Goal: Complete application form

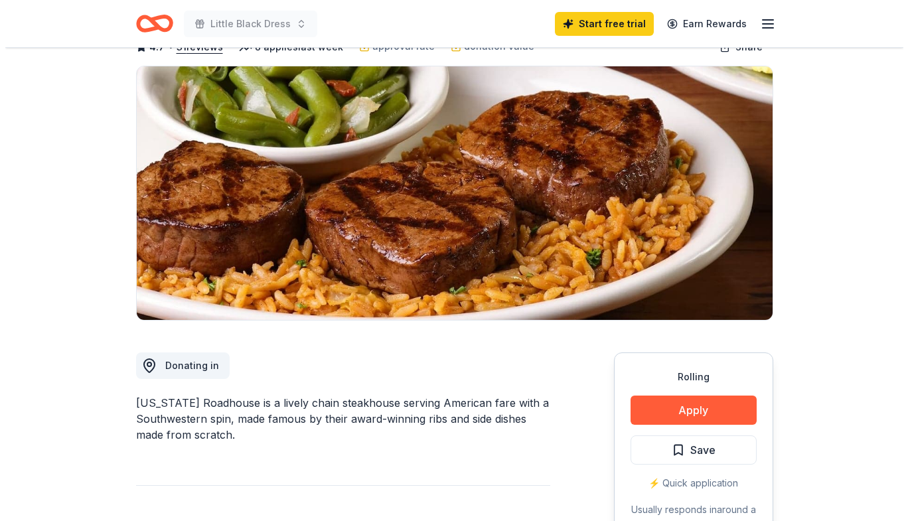
scroll to position [133, 0]
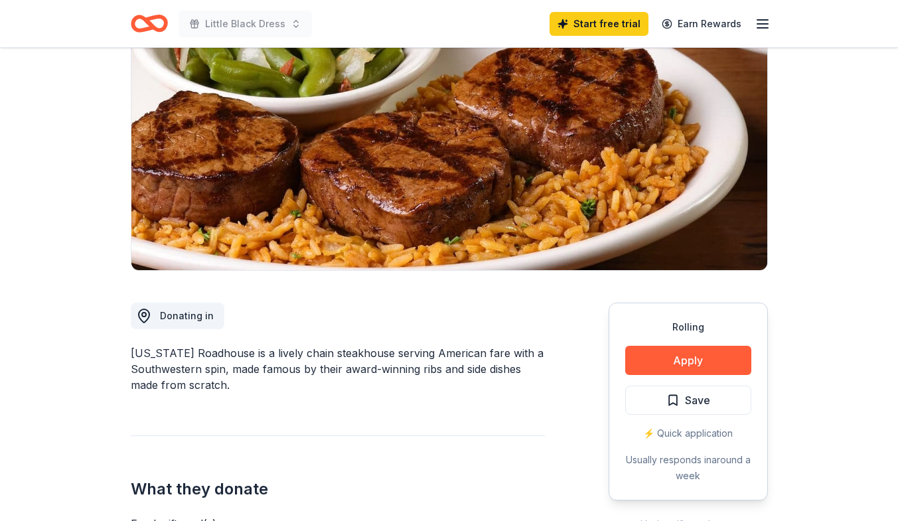
click at [654, 357] on button "Apply" at bounding box center [688, 360] width 126 height 29
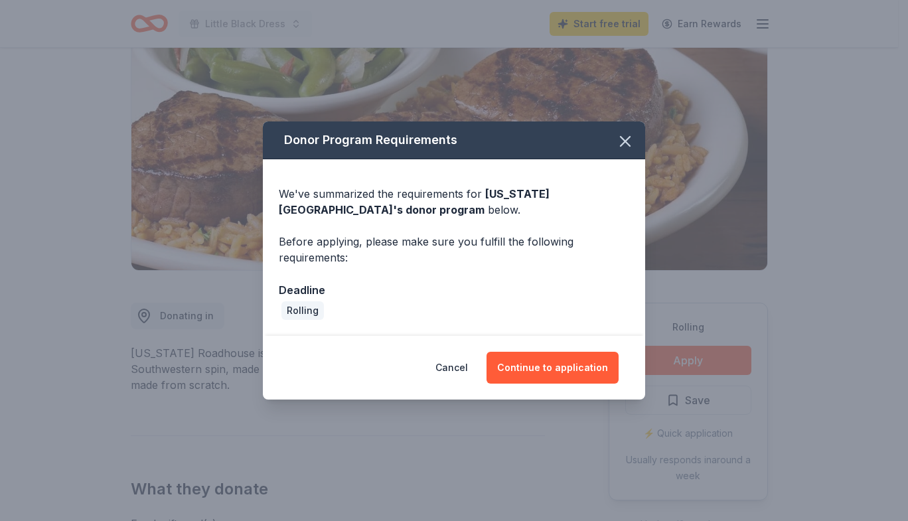
click at [525, 368] on button "Continue to application" at bounding box center [553, 368] width 132 height 32
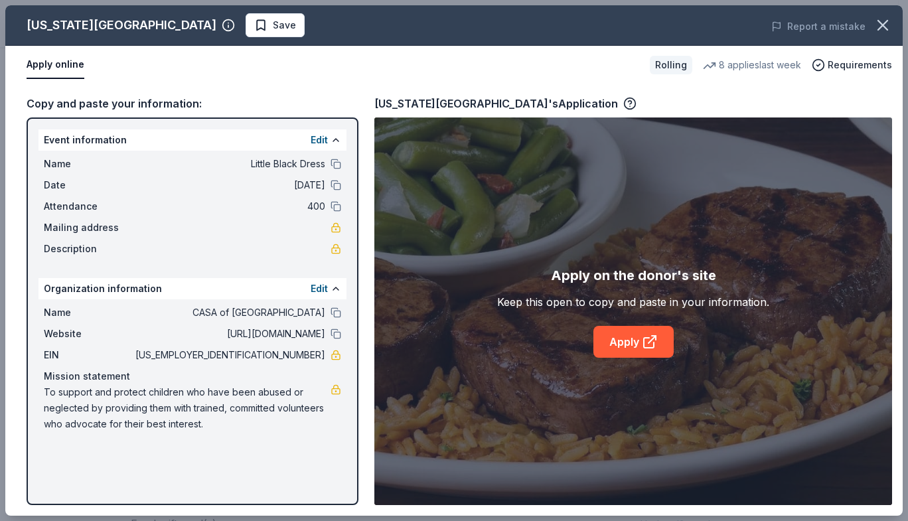
click at [630, 341] on link "Apply" at bounding box center [633, 342] width 80 height 32
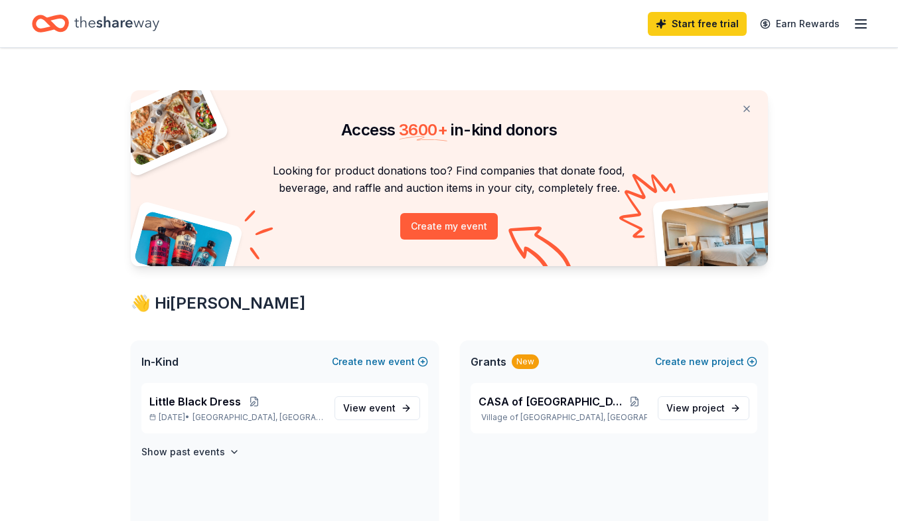
click at [215, 413] on p "Oct 09, 2025 • Crystal Lake, IL" at bounding box center [236, 417] width 175 height 11
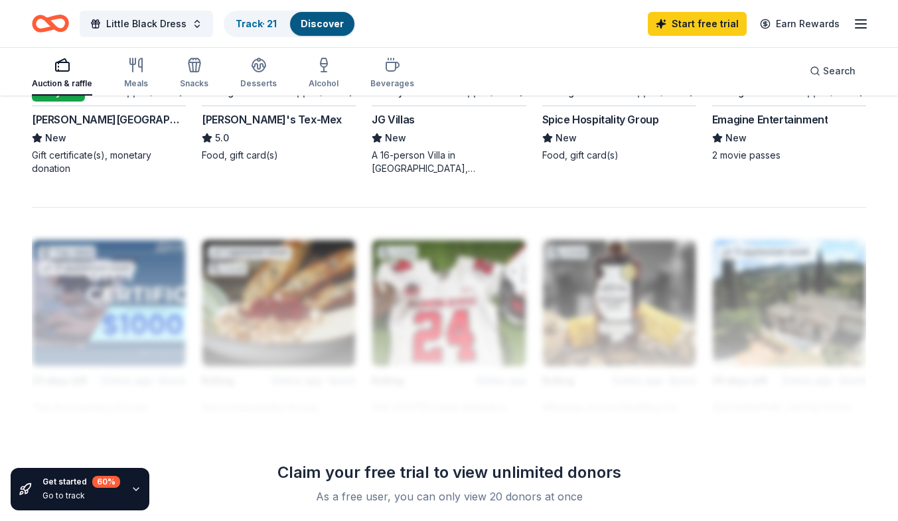
scroll to position [863, 0]
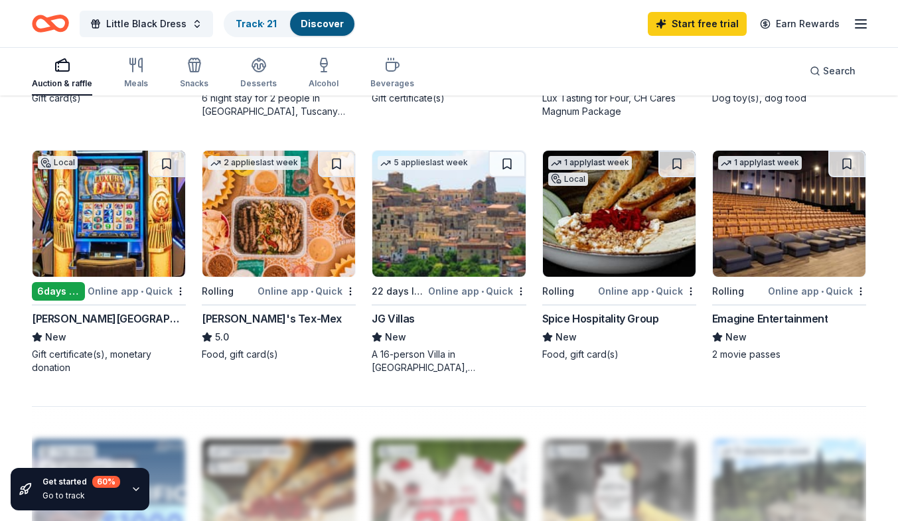
click at [129, 67] on icon "button" at bounding box center [136, 65] width 16 height 16
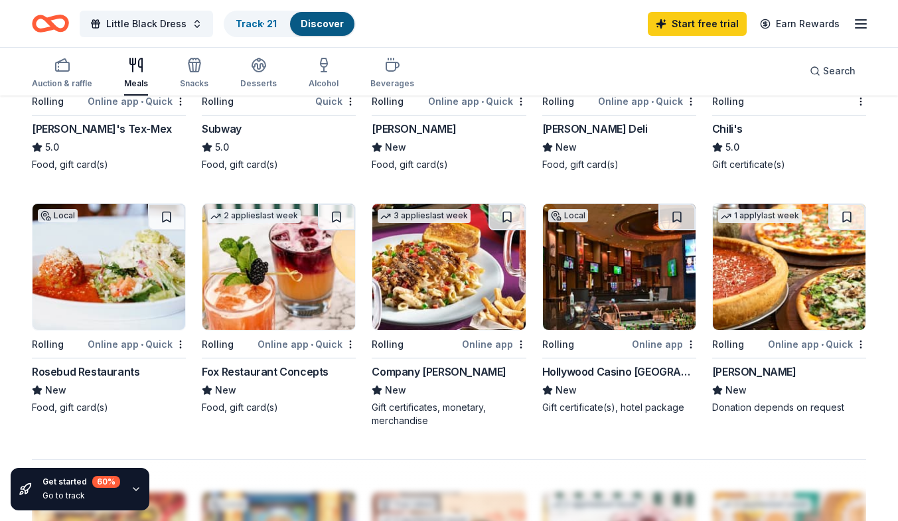
scroll to position [863, 0]
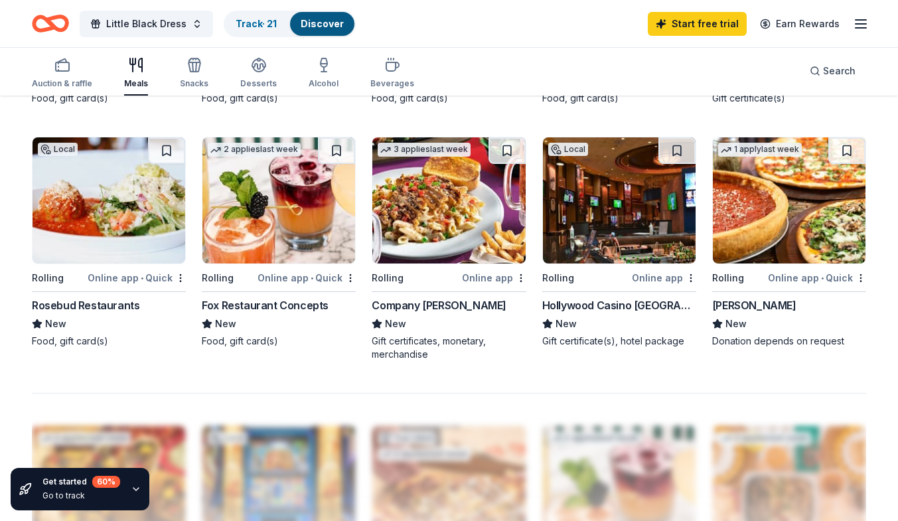
click at [204, 72] on div "button" at bounding box center [194, 65] width 29 height 16
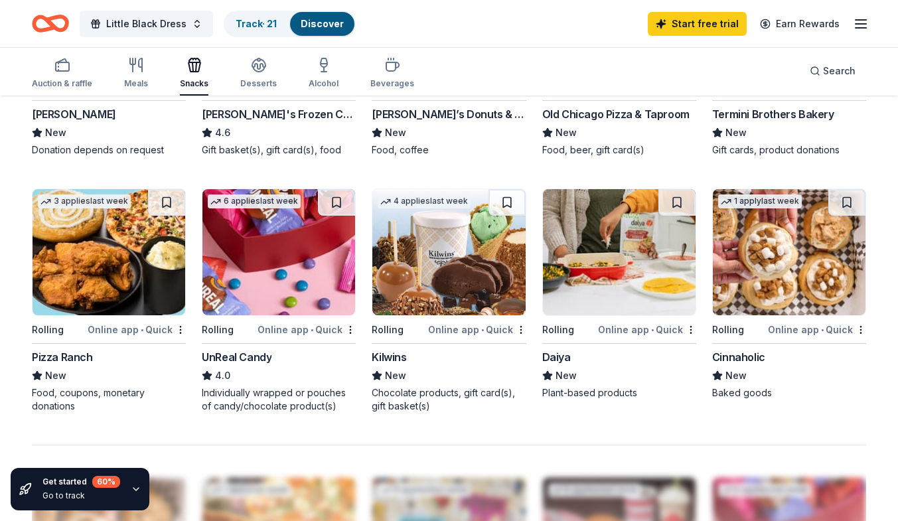
scroll to position [863, 0]
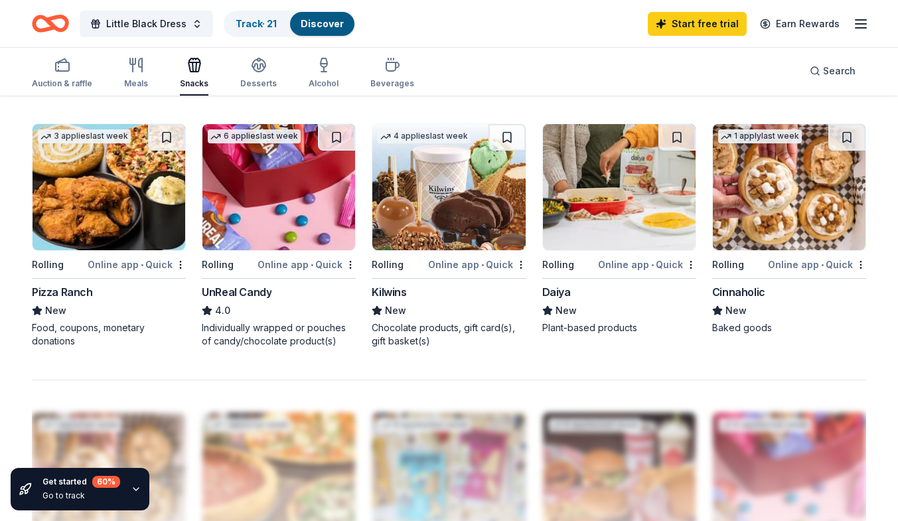
click at [254, 70] on icon "button" at bounding box center [259, 65] width 16 height 16
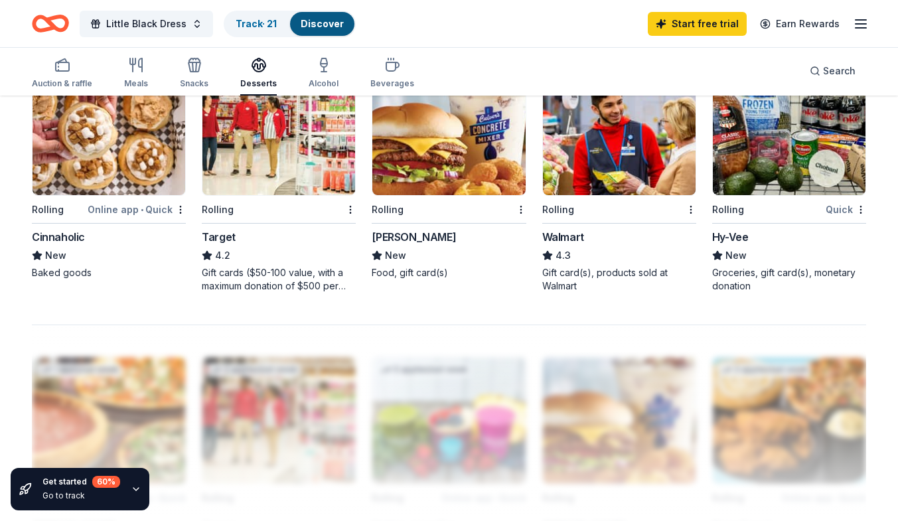
scroll to position [996, 0]
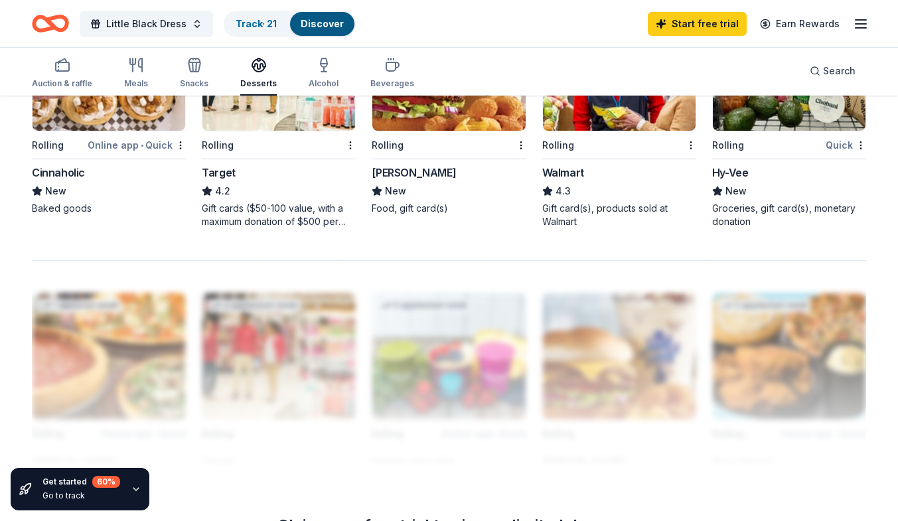
click at [328, 68] on div "button" at bounding box center [324, 65] width 30 height 16
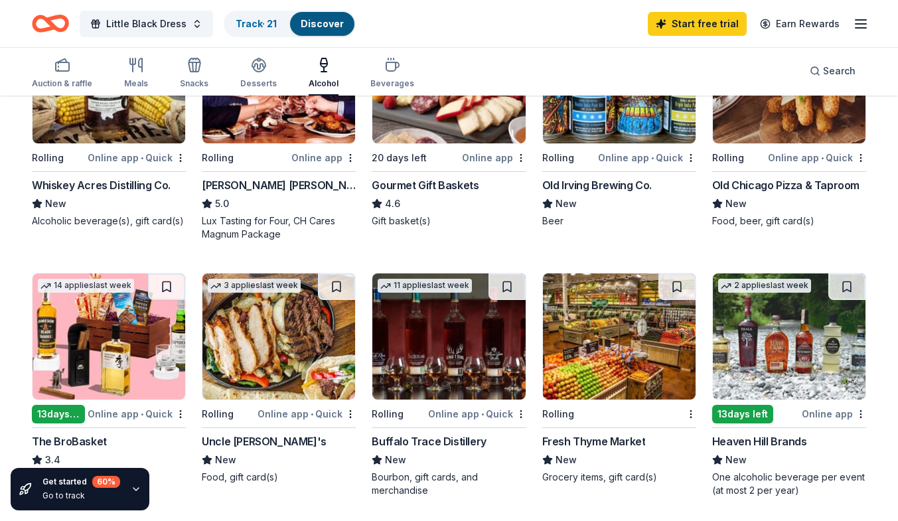
scroll to position [266, 0]
